Goal: Task Accomplishment & Management: Use online tool/utility

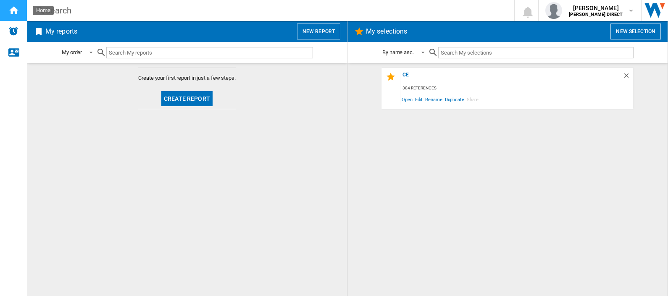
click at [18, 12] on ng-md-icon "Home" at bounding box center [13, 10] width 10 height 10
click at [408, 74] on div "ce" at bounding box center [511, 77] width 222 height 11
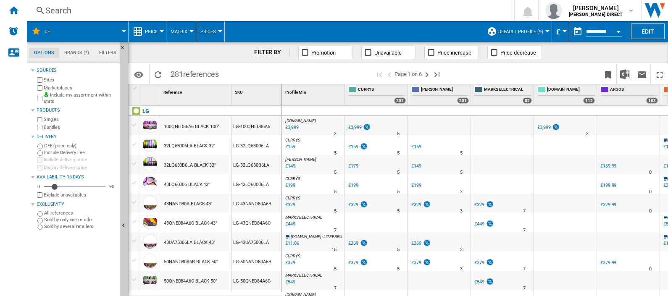
click at [190, 33] on button "Matrix" at bounding box center [181, 31] width 21 height 21
click at [179, 73] on span "281 references" at bounding box center [194, 73] width 57 height 18
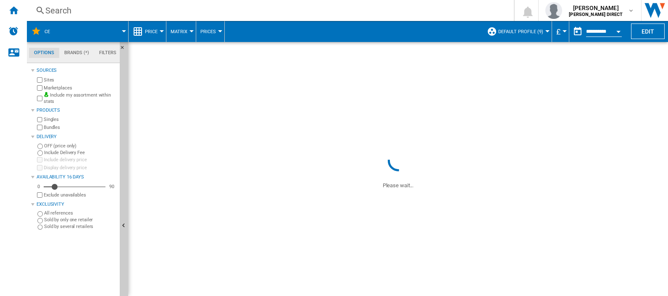
click at [188, 34] on button "Matrix" at bounding box center [181, 31] width 21 height 21
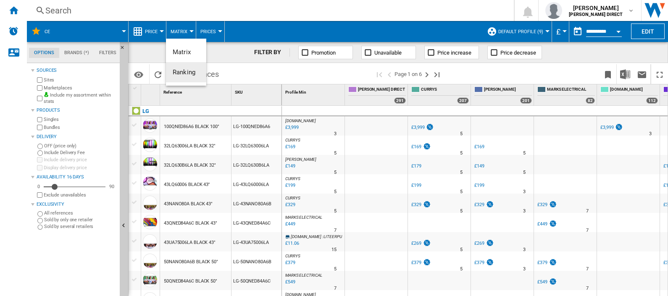
click at [179, 71] on span "Ranking" at bounding box center [184, 72] width 23 height 8
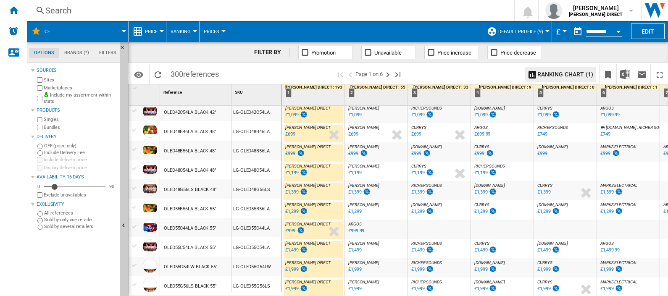
scroll to position [790, 0]
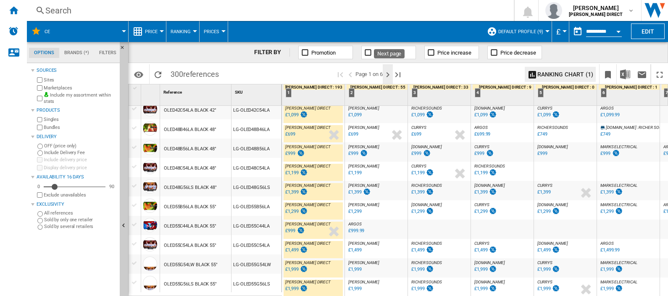
click at [390, 73] on ng-md-icon "Next page" at bounding box center [388, 75] width 10 height 10
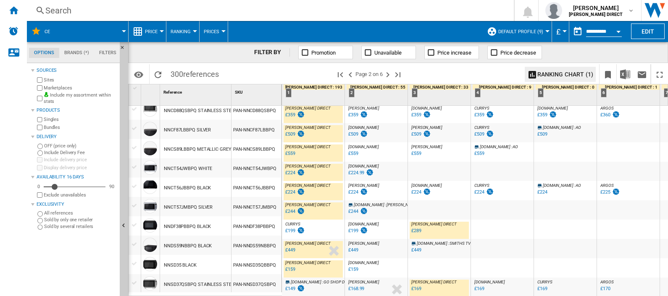
scroll to position [800, 0]
click at [392, 77] on ng-md-icon "Next page" at bounding box center [388, 75] width 10 height 10
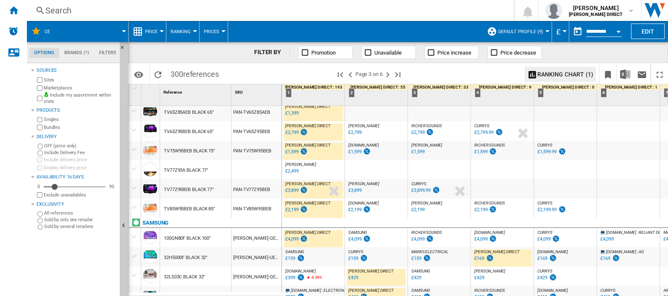
scroll to position [800, 0]
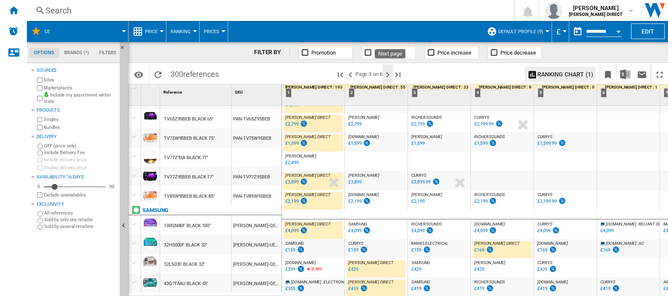
click at [390, 73] on ng-md-icon "Next page" at bounding box center [388, 75] width 10 height 10
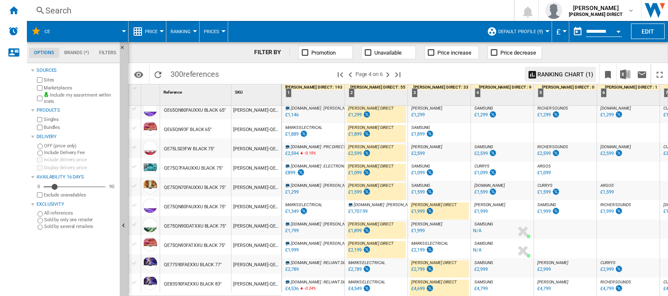
scroll to position [790, 0]
click at [393, 74] on ng-md-icon "Next page" at bounding box center [388, 75] width 10 height 10
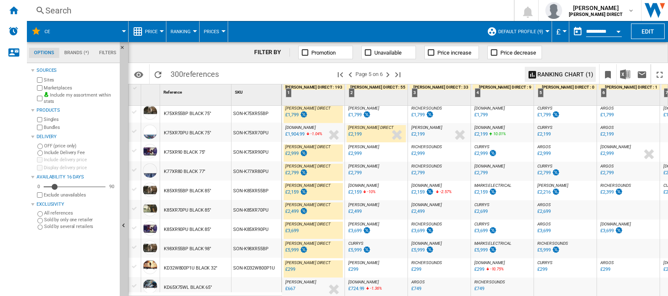
scroll to position [800, 0]
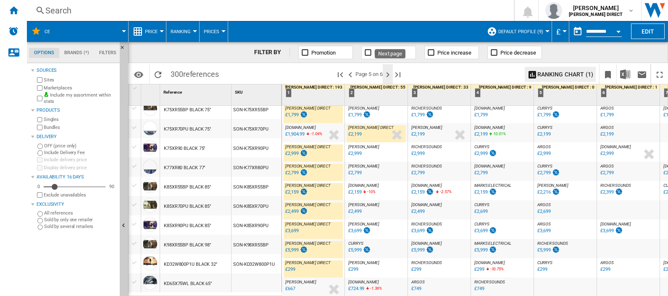
click at [392, 76] on ng-md-icon "Next page" at bounding box center [388, 75] width 10 height 10
